Goal: Obtain resource: Download file/media

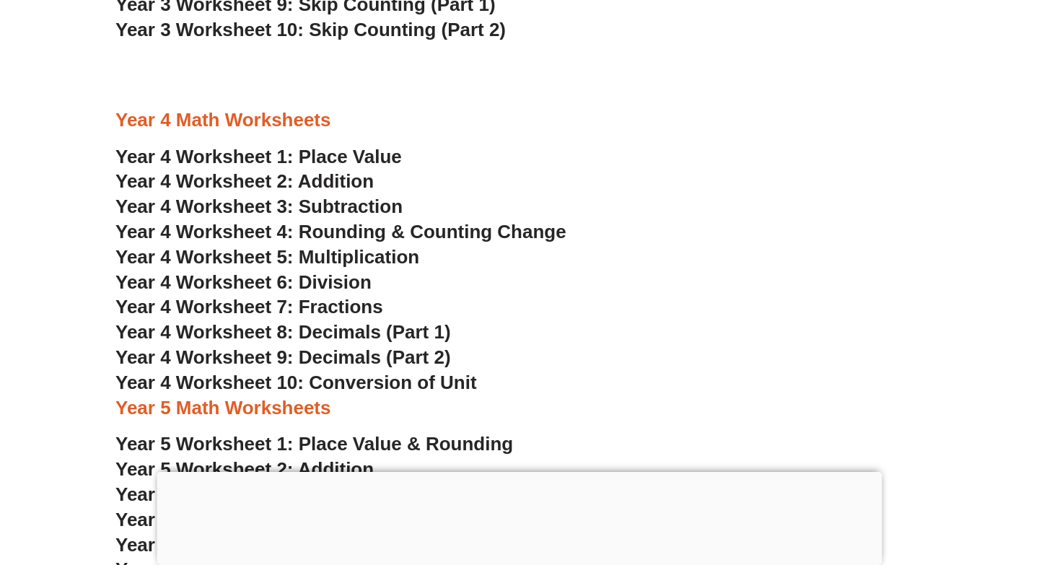
click at [521, 472] on div at bounding box center [519, 472] width 725 height 0
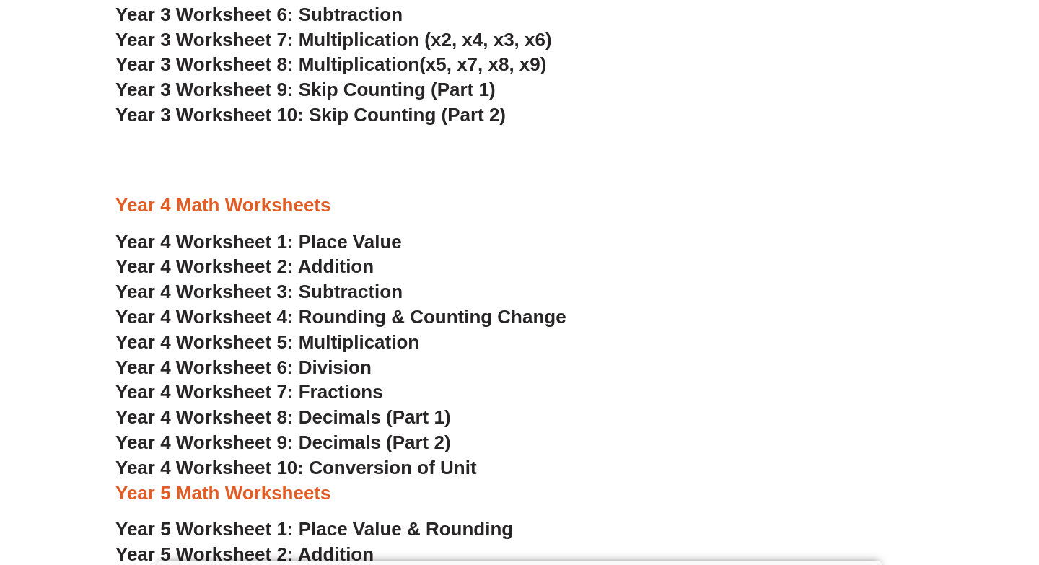
scroll to position [2243, 0]
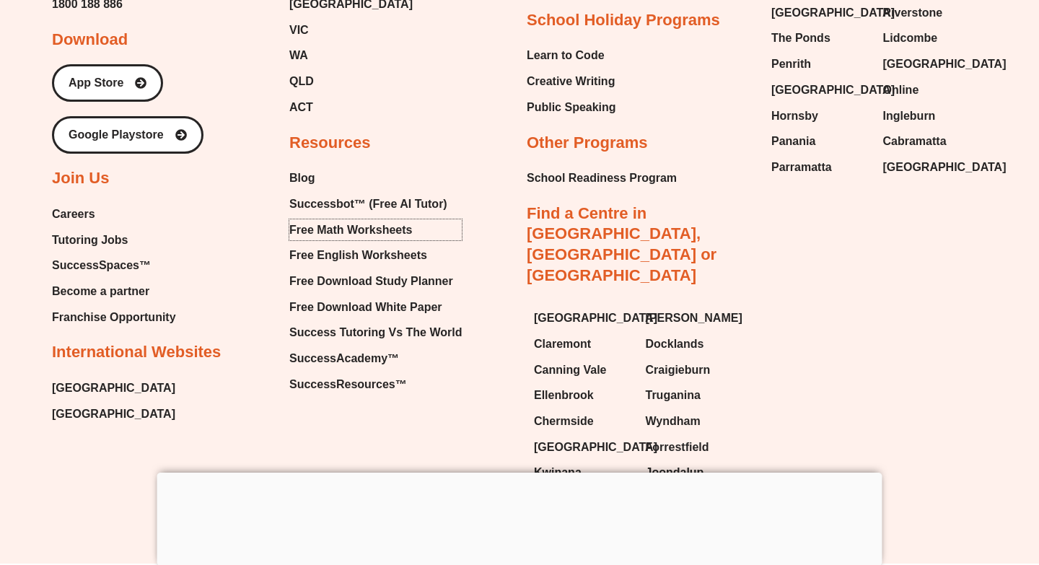
scroll to position [14986, 0]
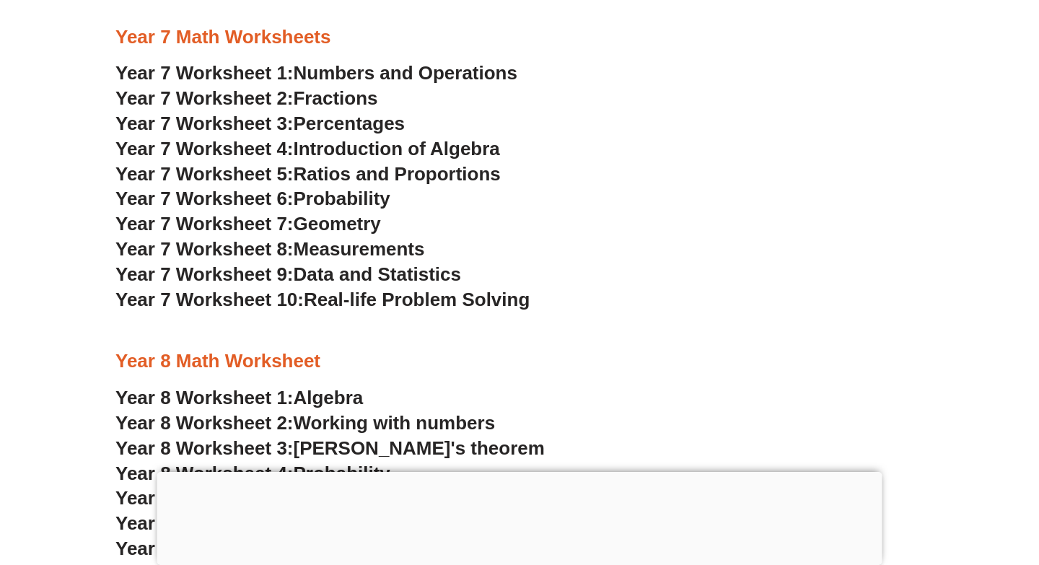
scroll to position [3984, 0]
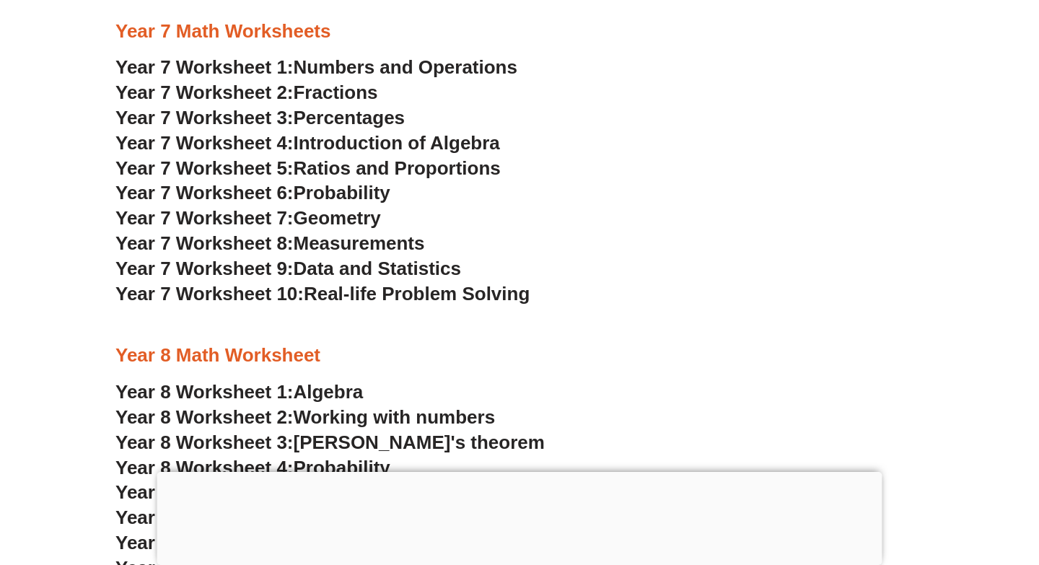
click at [373, 219] on span "Geometry" at bounding box center [337, 218] width 87 height 22
